Goal: Information Seeking & Learning: Check status

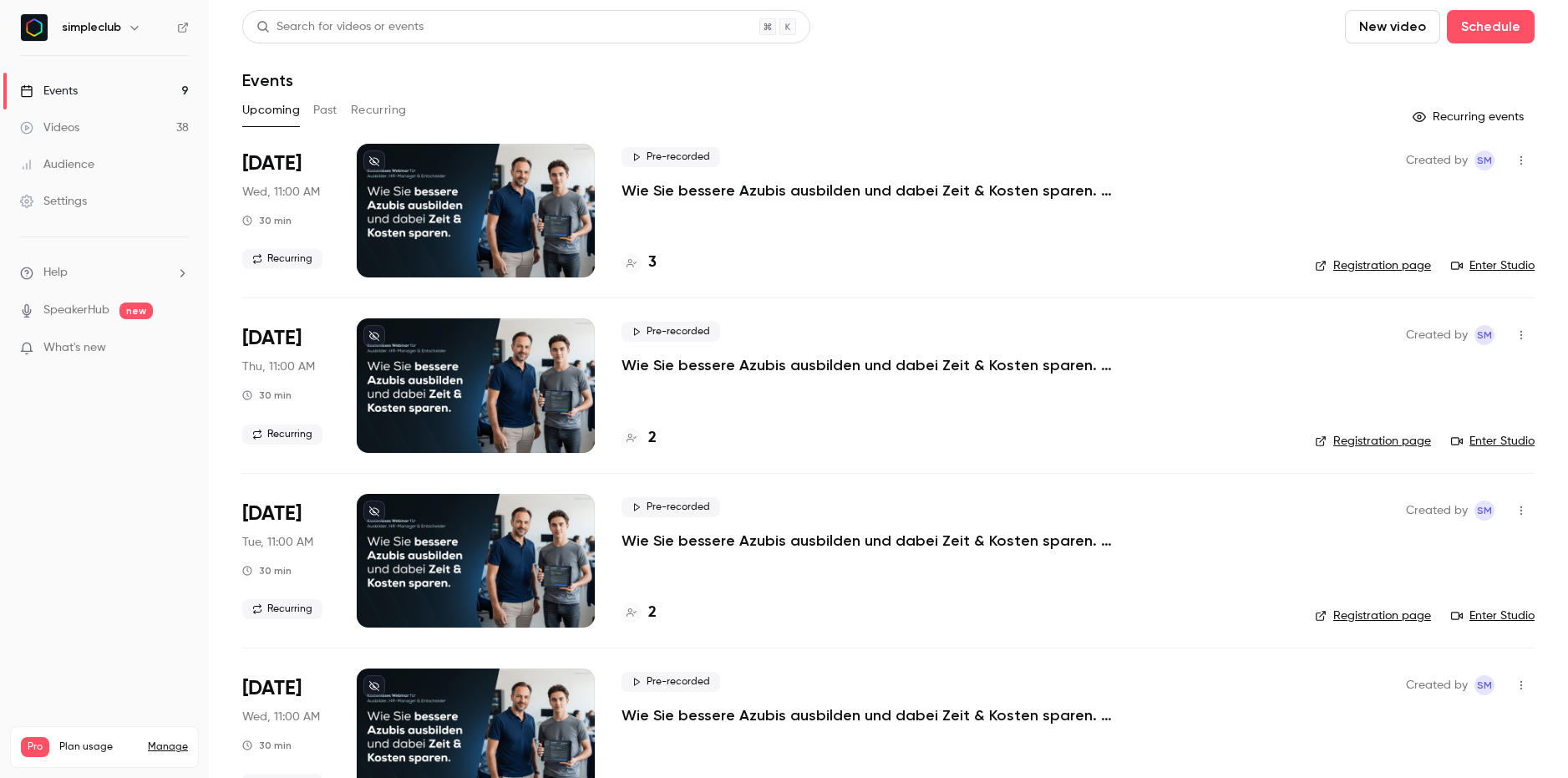
click at [761, 187] on p "Wie Sie bessere Azubis ausbilden und dabei Zeit & Kosten sparen. (Mittwoch, 11:…" at bounding box center [871, 190] width 501 height 20
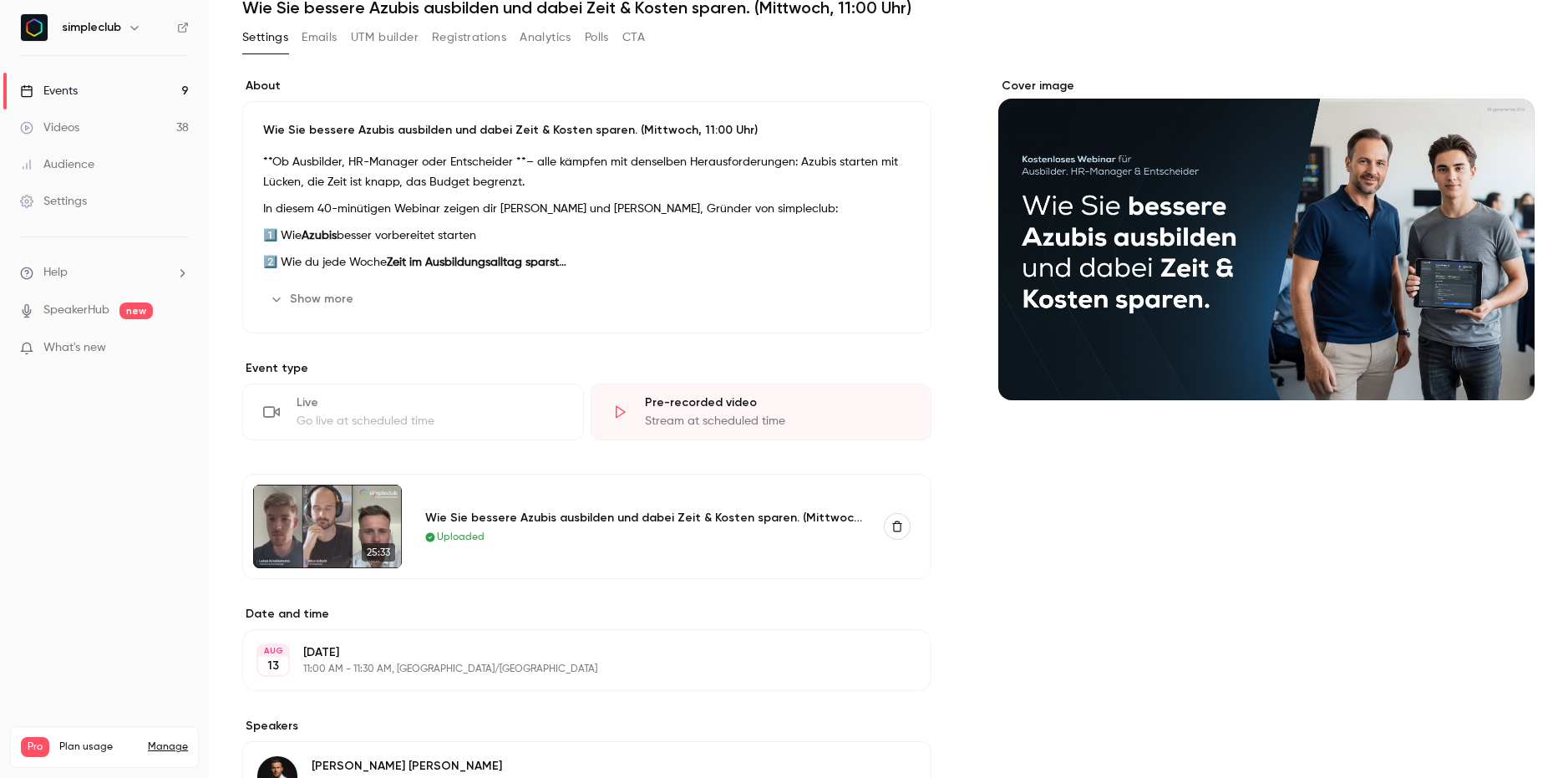
scroll to position [91, 0]
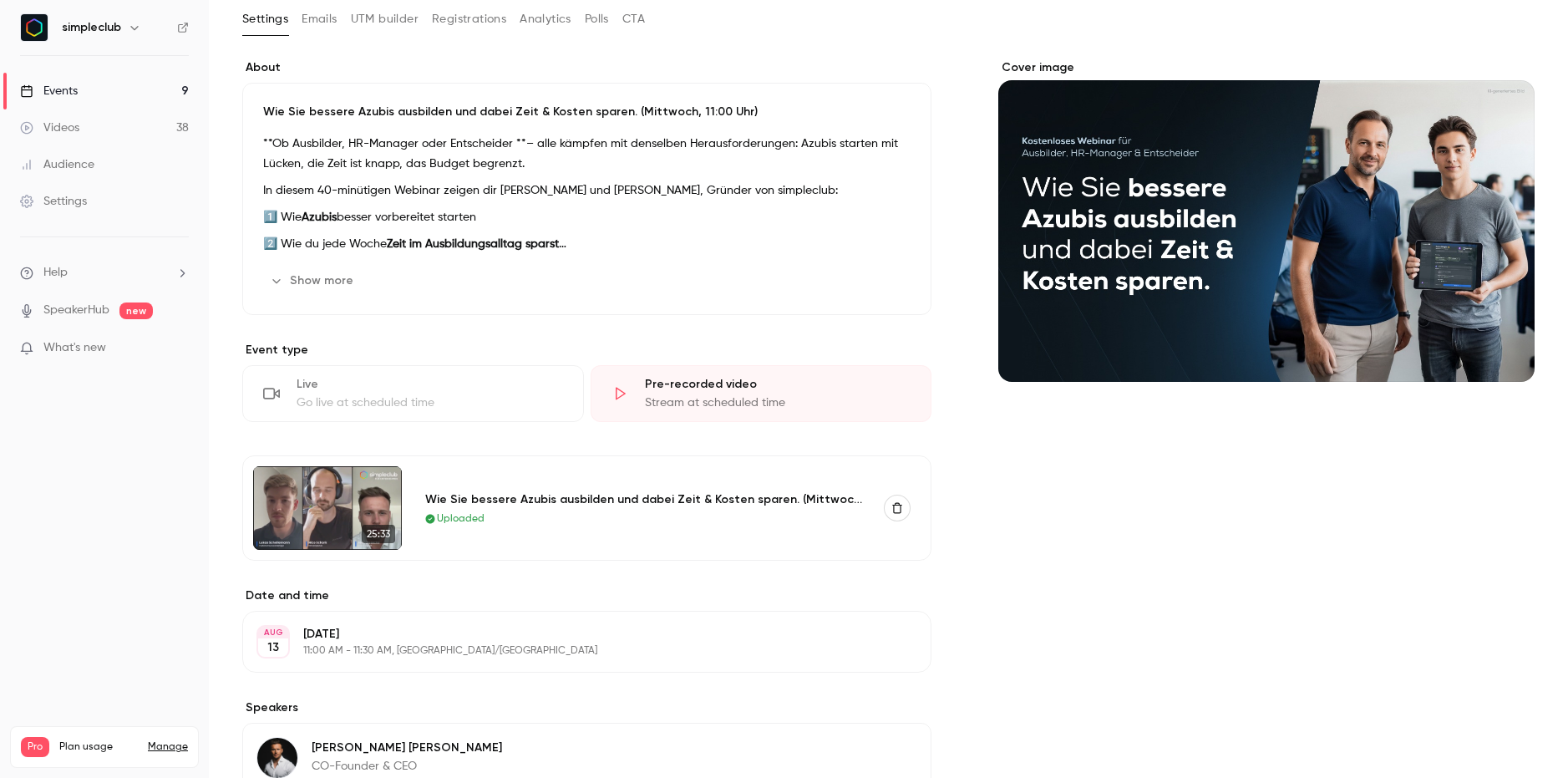
click at [477, 25] on button "Registrations" at bounding box center [469, 19] width 75 height 27
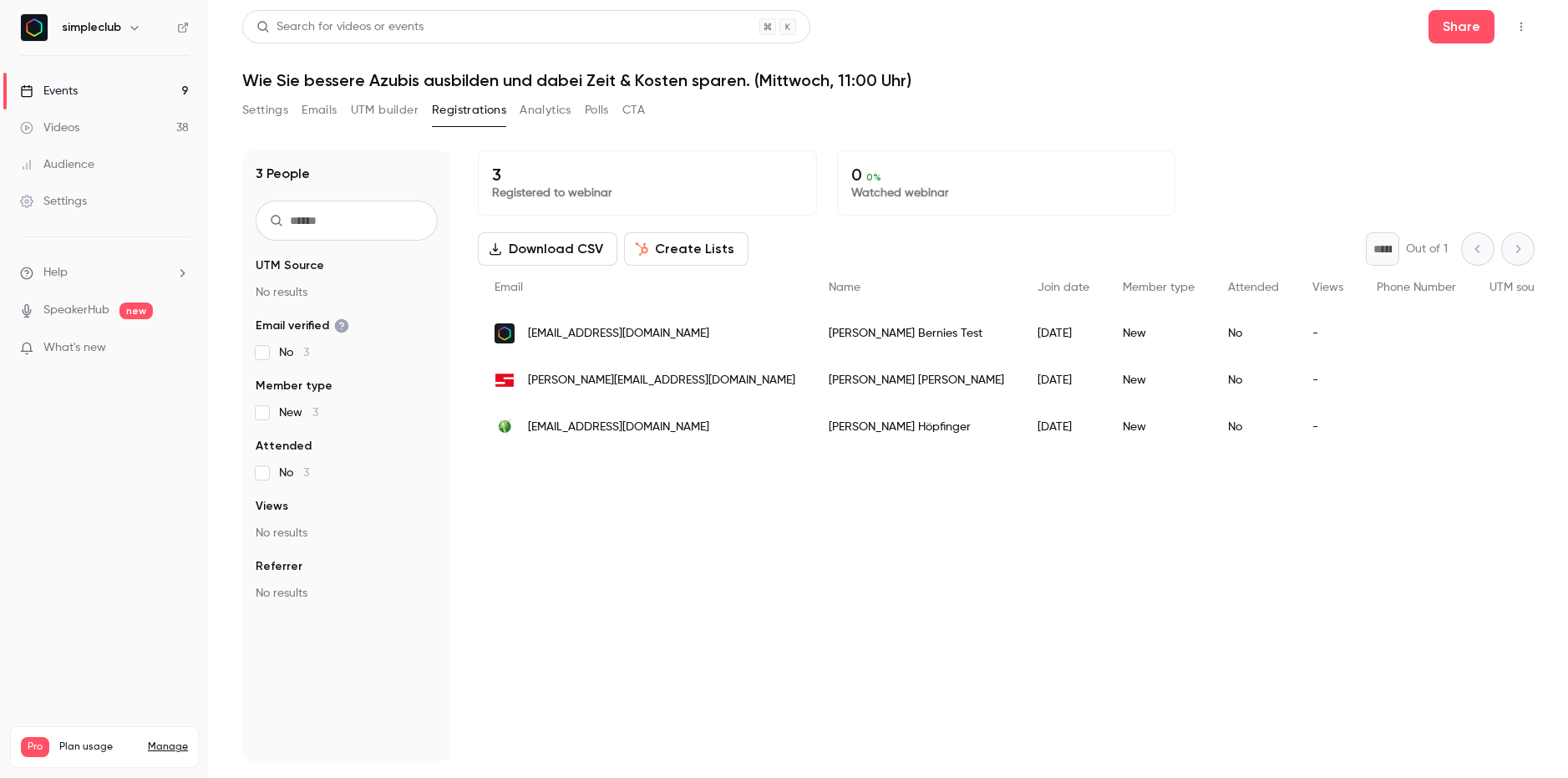
click at [573, 336] on span "[EMAIL_ADDRESS][DOMAIN_NAME]" at bounding box center [618, 333] width 181 height 18
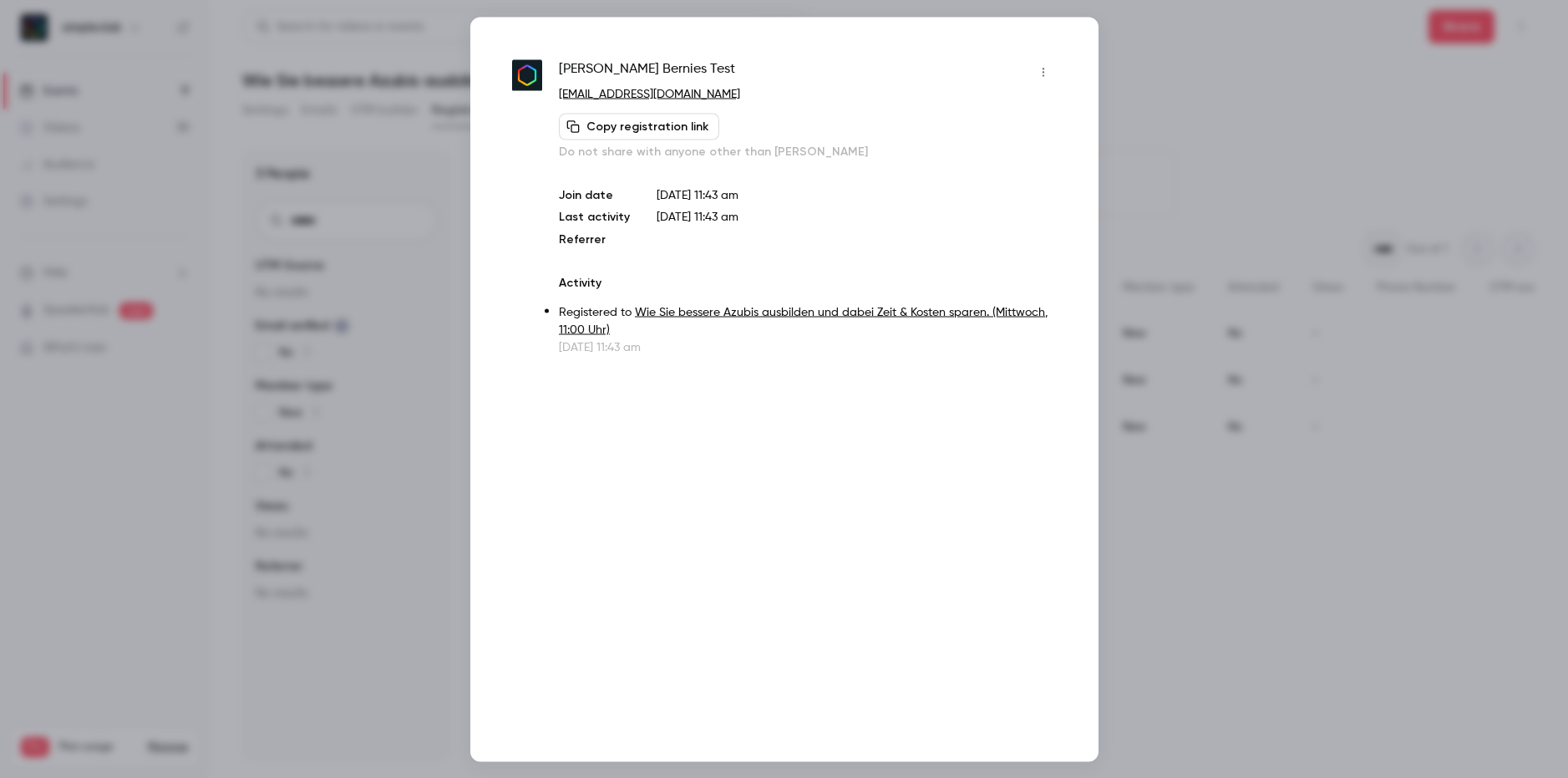
click at [1047, 78] on button "button" at bounding box center [1043, 72] width 27 height 27
click at [1293, 568] on div at bounding box center [784, 389] width 1568 height 778
click at [1257, 91] on div at bounding box center [784, 389] width 1568 height 778
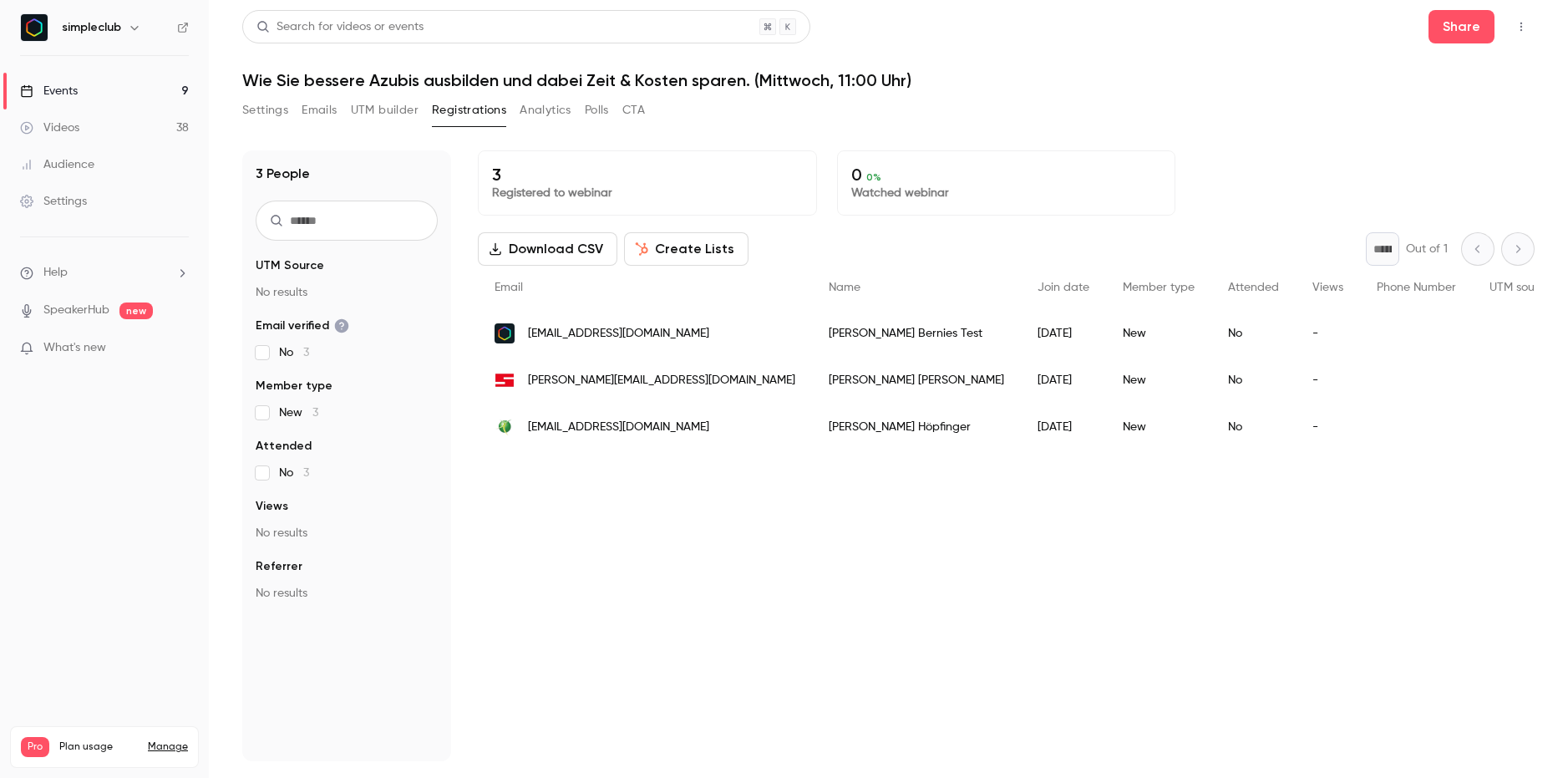
click at [103, 87] on link "Events 9" at bounding box center [105, 91] width 209 height 36
